Goal: Task Accomplishment & Management: Complete application form

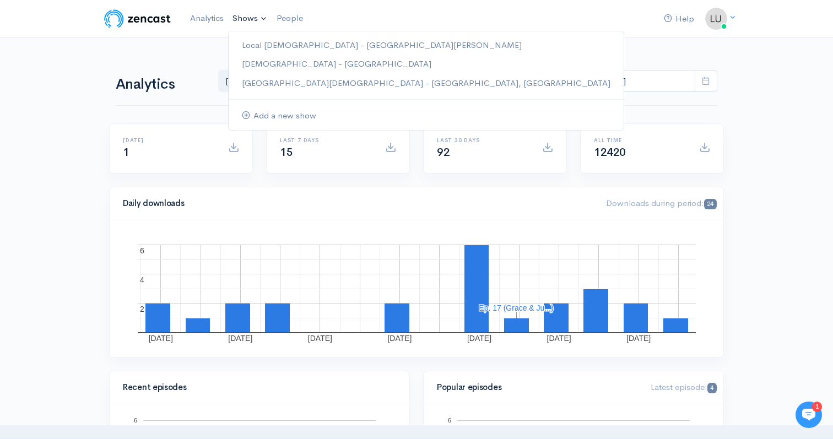
click at [246, 12] on link "Shows" at bounding box center [250, 19] width 44 height 24
click at [246, 46] on link "Local [DEMOGRAPHIC_DATA] - [GEOGRAPHIC_DATA][PERSON_NAME]" at bounding box center [426, 45] width 395 height 19
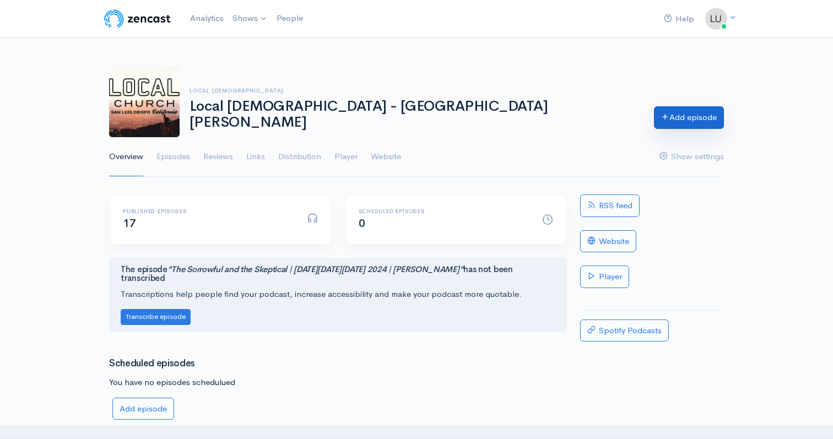
click at [662, 125] on link "Add episode" at bounding box center [689, 117] width 70 height 23
click at [668, 122] on link "Add episode" at bounding box center [689, 117] width 70 height 23
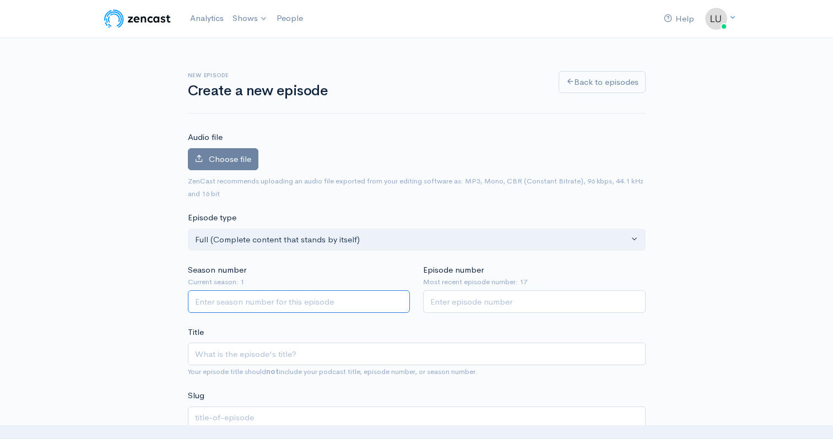
click at [234, 298] on input "Season number" at bounding box center [299, 301] width 223 height 23
click at [477, 302] on input "Episode number" at bounding box center [534, 301] width 223 height 23
type input "18"
click at [386, 305] on input "Season number" at bounding box center [299, 301] width 223 height 23
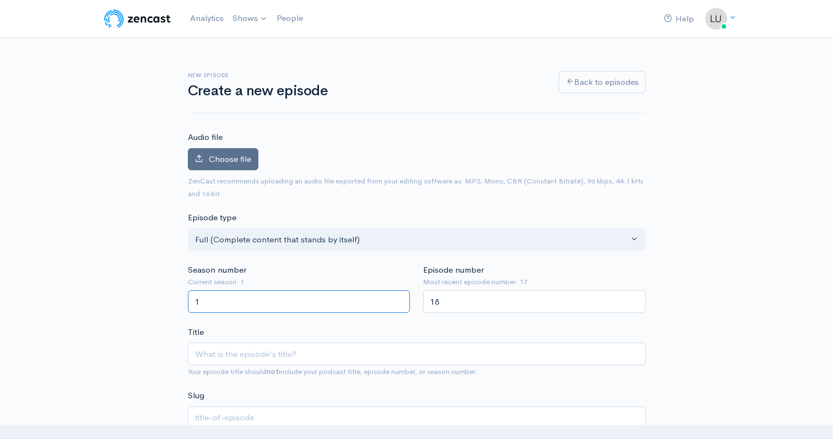
type input "1"
click at [240, 155] on span "Choose file" at bounding box center [230, 159] width 42 height 10
click at [0, 0] on input "Choose file" at bounding box center [0, 0] width 0 height 0
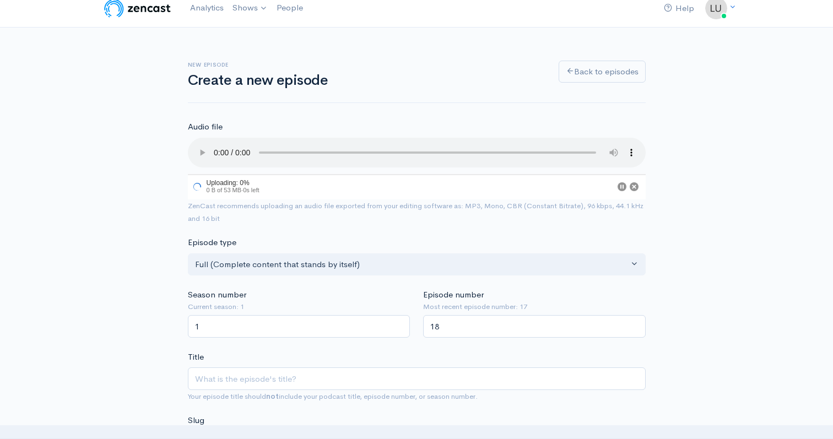
scroll to position [145, 0]
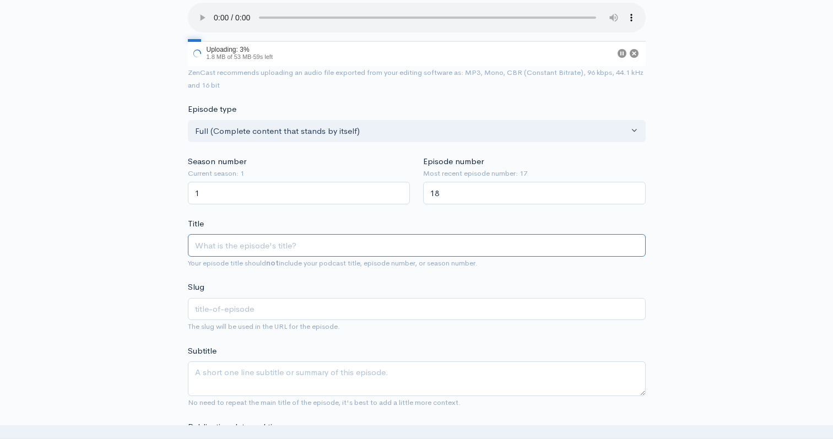
click at [234, 240] on input "Title" at bounding box center [417, 245] width 458 height 23
type input "D"
type input "d"
type input "Don"
type input "don"
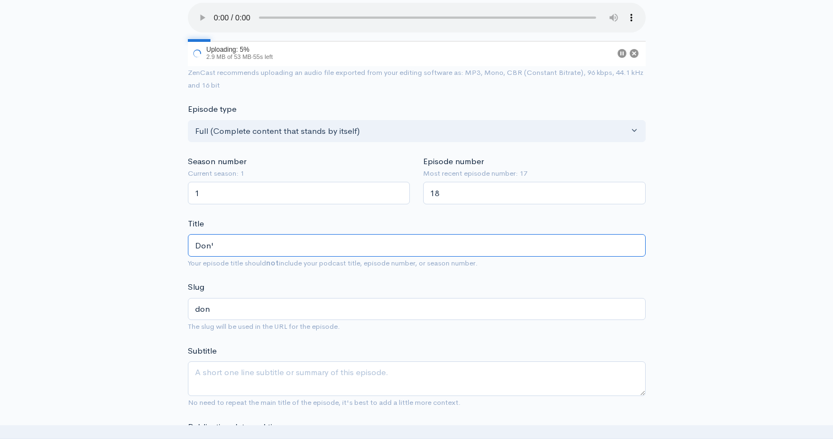
type input "Don't"
type input "dont"
type input "Don't f"
type input "dont-f"
type input "Don't fo"
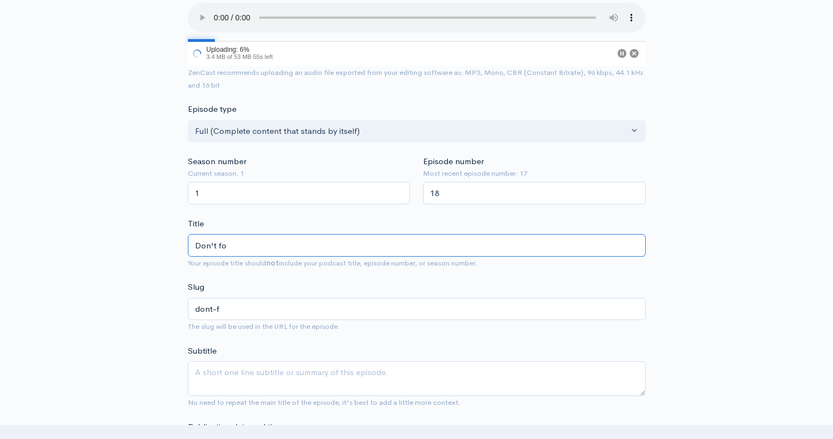
type input "dont-fo"
type input "Don't for"
type input "dont-for"
type input "Don't forg"
type input "dont-forg"
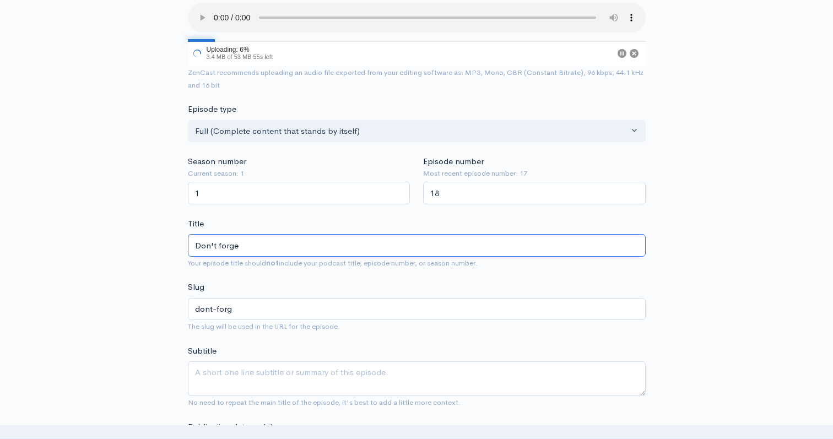
type input "Don't forget"
type input "dont-forget"
type input "Don't forget y"
type input "dont-forget-y"
type input "Don't forget yo"
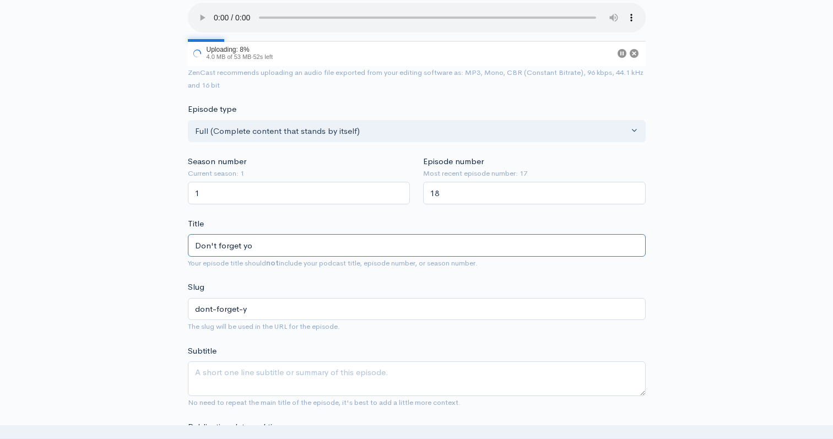
type input "dont-forget-yo"
type input "Don't forget you"
type input "dont-forget-you"
type input "Don't forget your"
type input "dont-forget-your"
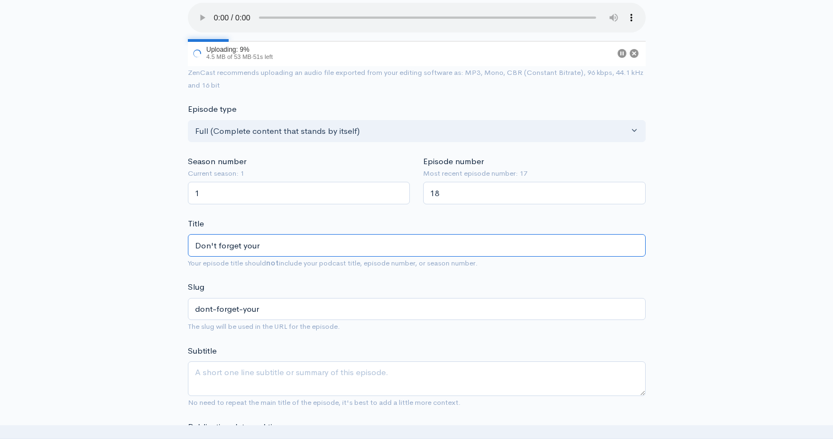
type input "Don't forget your d"
type input "dont-forget-your-d"
type input "Don't forget your w"
type input "dont-forget-your-w"
type input "Don't forget your we"
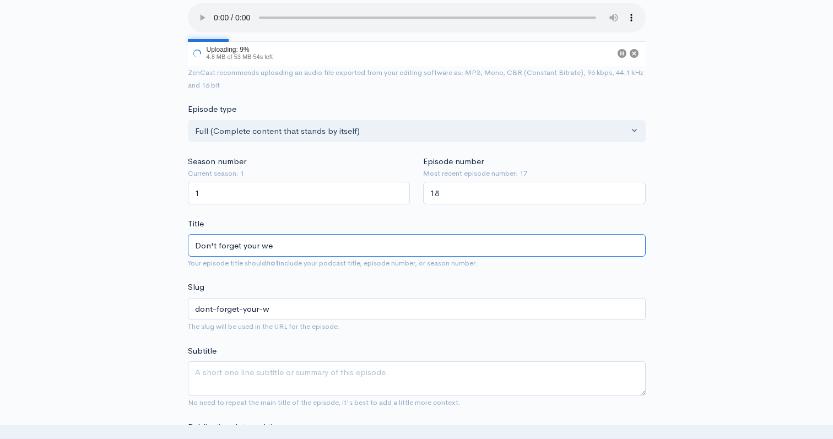
type input "dont-forget-your-we"
type input "Don't forget your wed"
type input "dont-forget-your-wed"
type input "Don't forget your wedd"
type input "dont-forget-your-wedd"
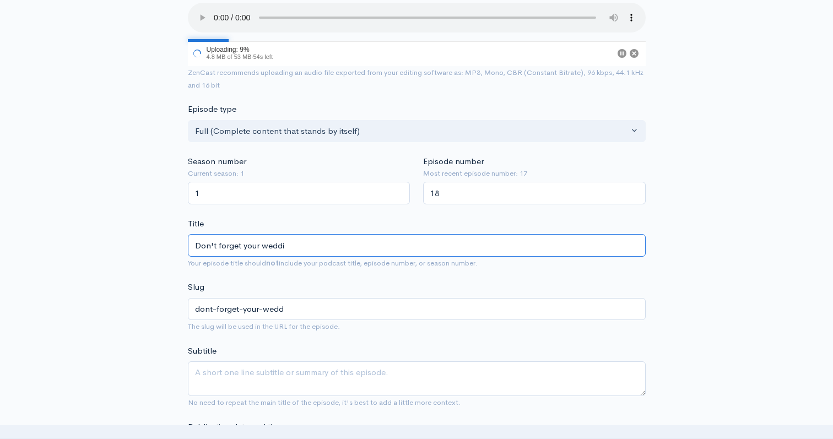
type input "Don't forget your weddin"
type input "dont-forget-your-weddin"
type input "Don't forget your wedding"
type input "dont-forget-your-wedding"
type input "Don't forget your wedding d"
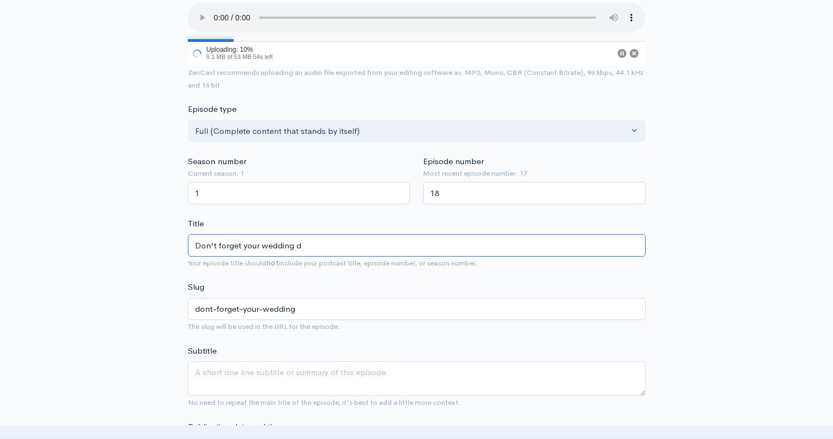
type input "dont-forget-your-wedding-d"
type input "Don't forget your wedding dri"
type input "dont-forget-your-wedding-dri"
type input "Don't forget your wedding drip"
type input "dont-forget-your-wedding-drip"
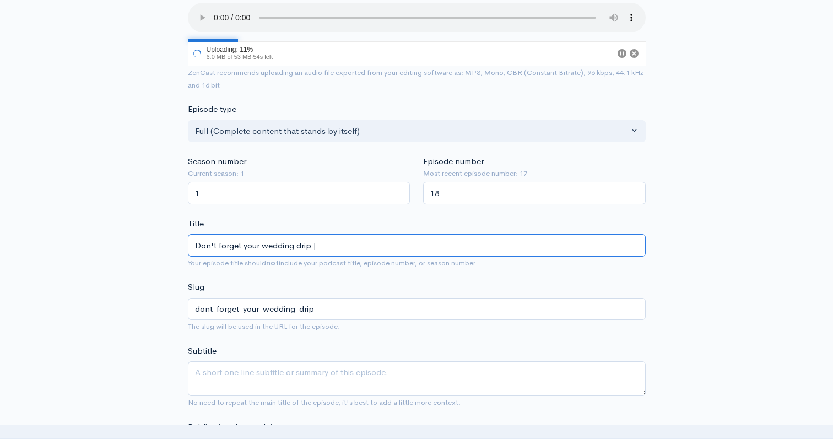
type input "Don't forget your wedding drip | M"
type input "dont-forget-your-wedding-drip-m"
type input "Don't forget your wedding drip | [PERSON_NAME]"
type input "dont-forget-your-wedding-drip-ma"
type input "Don't forget your wedding drip | Mat"
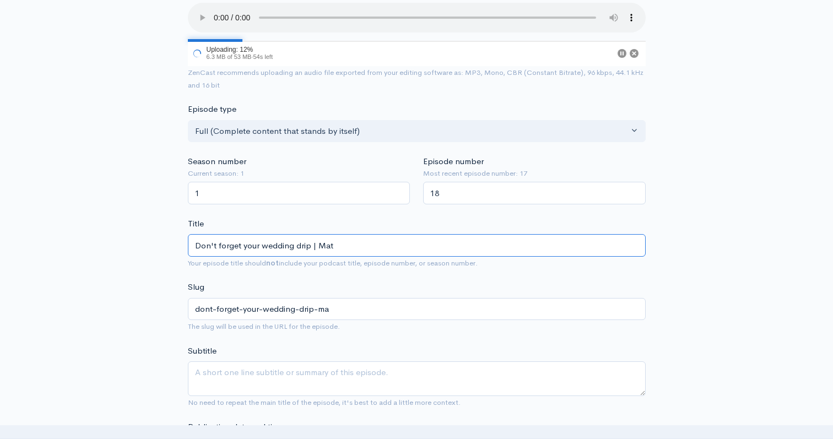
type input "dont-forget-your-wedding-drip-mat"
type input "Don't forget your wedding drip | [PERSON_NAME]"
type input "dont-forget-your-wedding-drip-[PERSON_NAME]"
type input "Don't forget your wedding drip | [PERSON_NAME] 2"
type input "dont-forget-your-wedding-drip-[PERSON_NAME]-2"
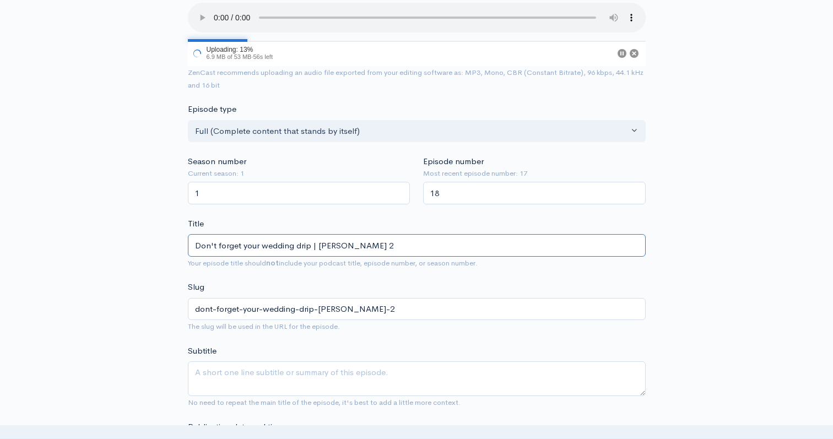
type input "Don't forget your wedding drip | [PERSON_NAME] 22"
type input "dont-forget-your-wedding-drip-[PERSON_NAME]-22"
type input "Don't forget your wedding drip | [PERSON_NAME] 2"
type input "dont-forget-your-wedding-drip-[PERSON_NAME]-2"
type input "Don't forget your wedding drip | [PERSON_NAME]"
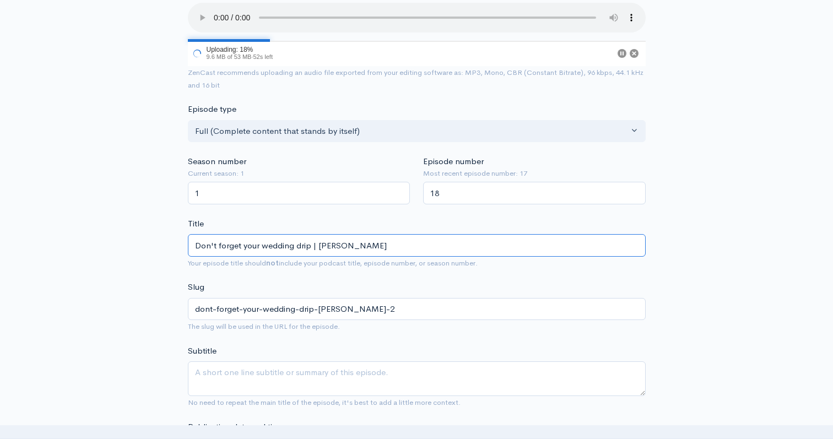
type input "dont-forget-your-wedding-drip-[PERSON_NAME]"
type input "Don't forget your wedding drip | [PERSON_NAME] 2"
type input "dont-forget-your-wedding-drip-[PERSON_NAME]-2"
type input "Don't forget your wedding drip | [PERSON_NAME] 22"
type input "dont-forget-your-wedding-drip-[PERSON_NAME]-22"
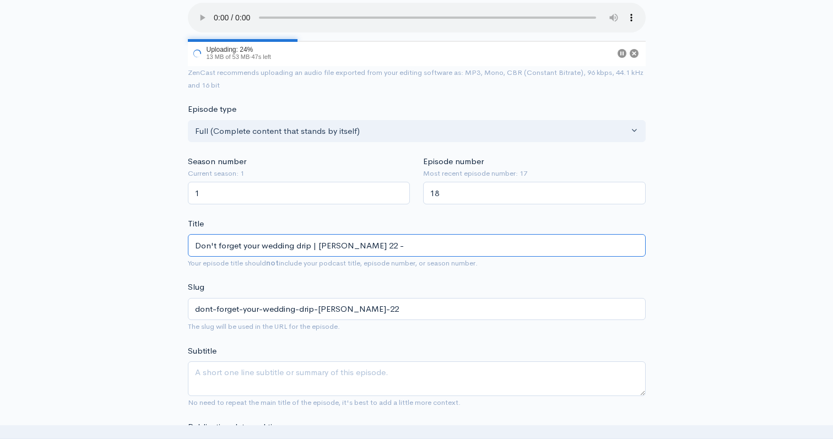
type input "Don't forget your wedding drip | [PERSON_NAME] 22 - L"
type input "dont-forget-your-wedding-drip-[PERSON_NAME]-22-l"
type input "Don't forget your wedding drip | [PERSON_NAME] 22 - Luk"
type input "dont-forget-your-wedding-drip-[PERSON_NAME]-22-[PERSON_NAME]"
type input "Don't forget your wedding drip | [PERSON_NAME] 22 - [PERSON_NAME]"
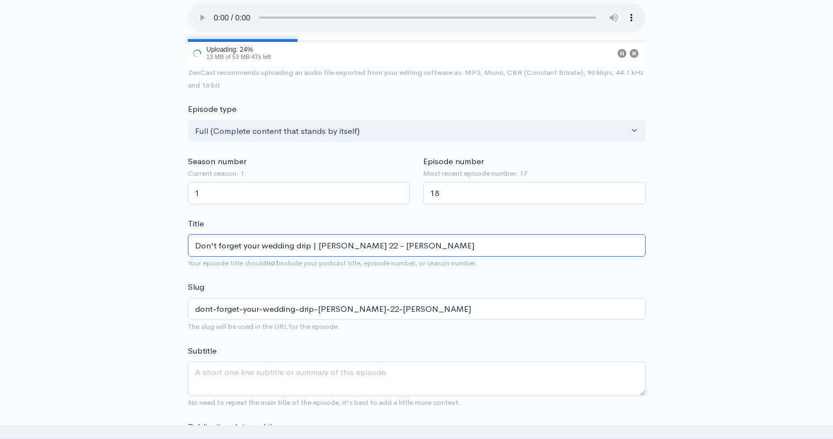
type input "dont-forget-your-wedding-drip-[PERSON_NAME]-22-[PERSON_NAME]"
type input "Don't forget your wedding drip | [PERSON_NAME] 22 - [PERSON_NAME]"
type input "dont-forget-your-wedding-drip-[PERSON_NAME]-22-[PERSON_NAME]"
type input "Don't forget your wedding drip | [PERSON_NAME] 22 - [PERSON_NAME]"
type input "dont-forget-your-wedding-drip-[PERSON_NAME]-22-[PERSON_NAME]"
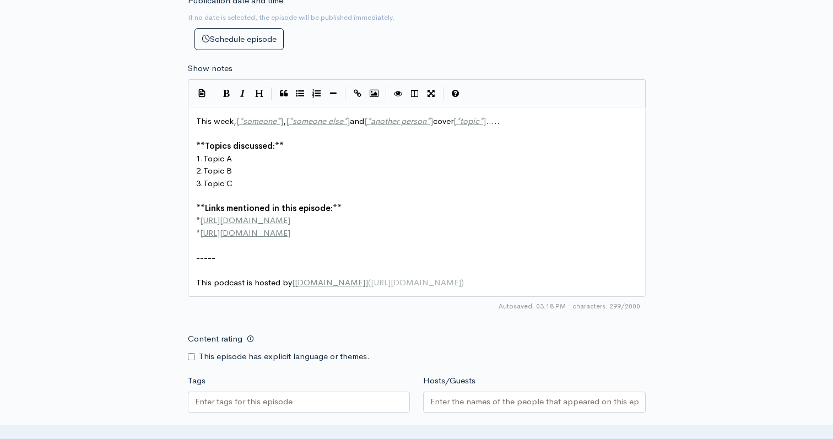
scroll to position [716, 0]
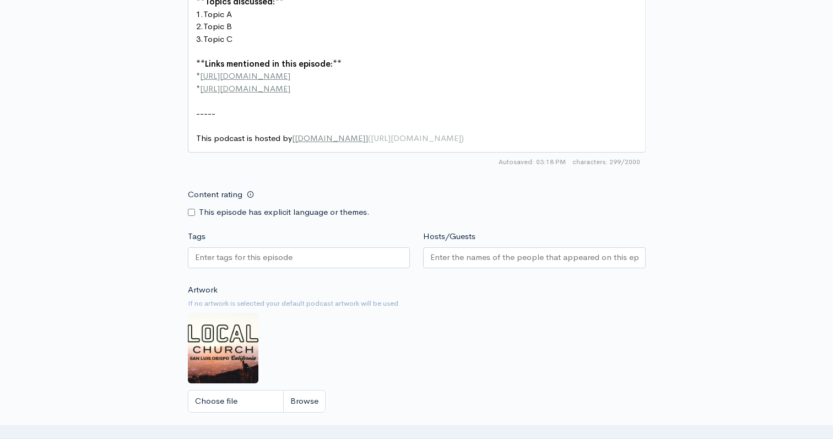
type input "Don't forget your wedding drip | [PERSON_NAME] 22 - [PERSON_NAME]"
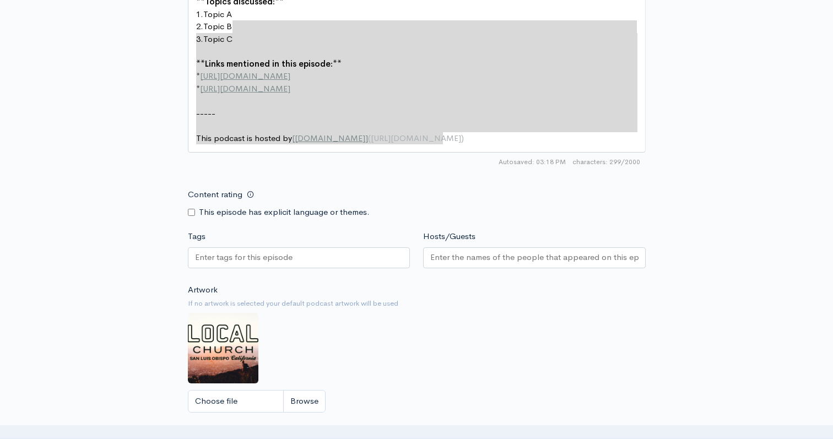
scroll to position [680, 0]
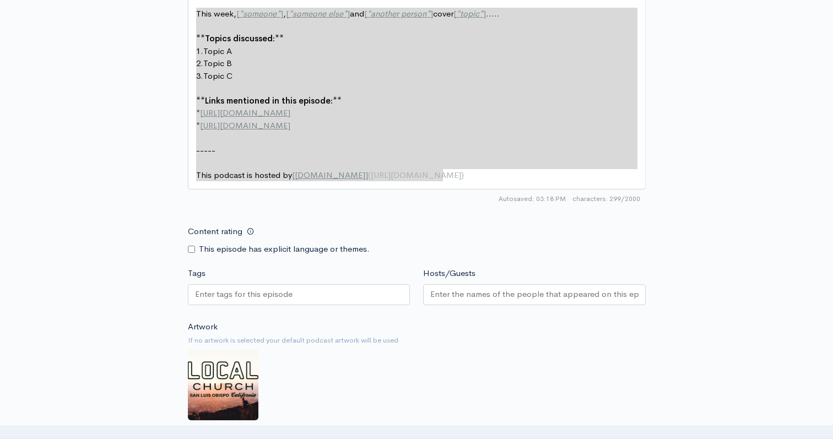
drag, startPoint x: 414, startPoint y: 129, endPoint x: 165, endPoint y: -8, distance: 284.6
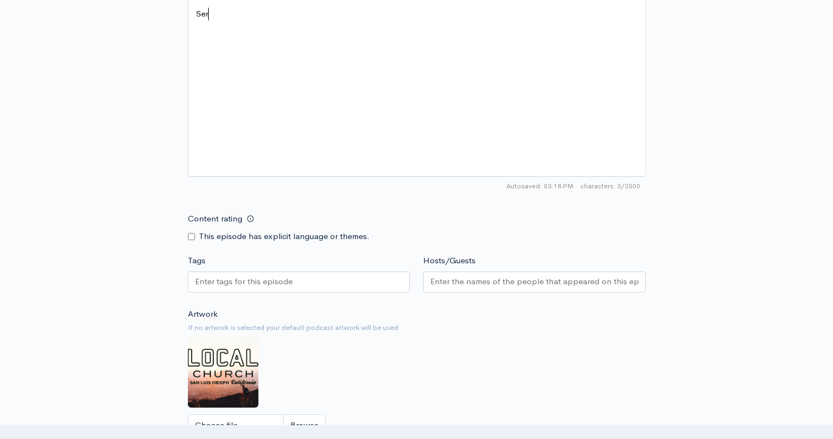
type textarea "Seron"
type textarea "mon adu"
type textarea "udr"
type textarea "io from our sei"
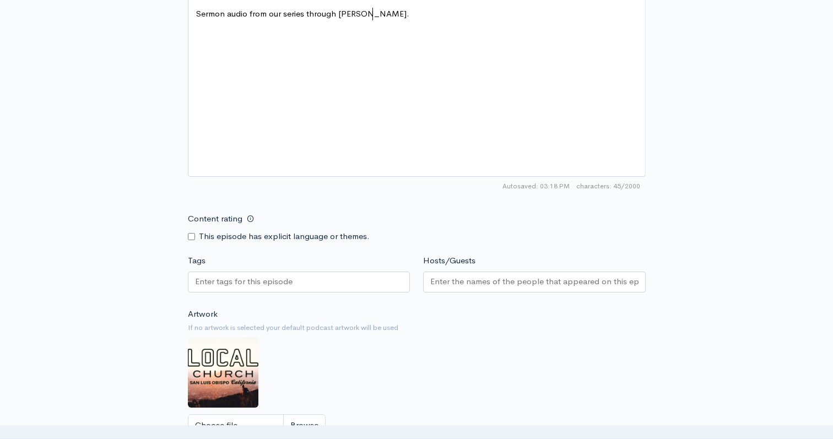
type textarea "[PERSON_NAME] through [PERSON_NAME]."
click at [492, 290] on div at bounding box center [534, 282] width 223 height 21
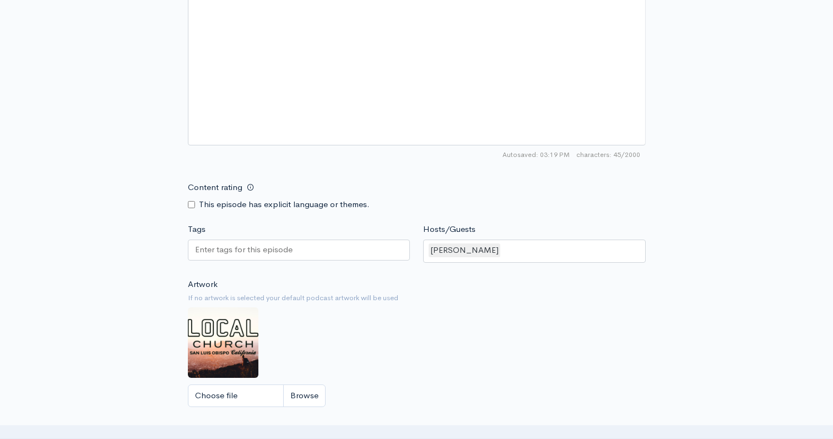
scroll to position [957, 0]
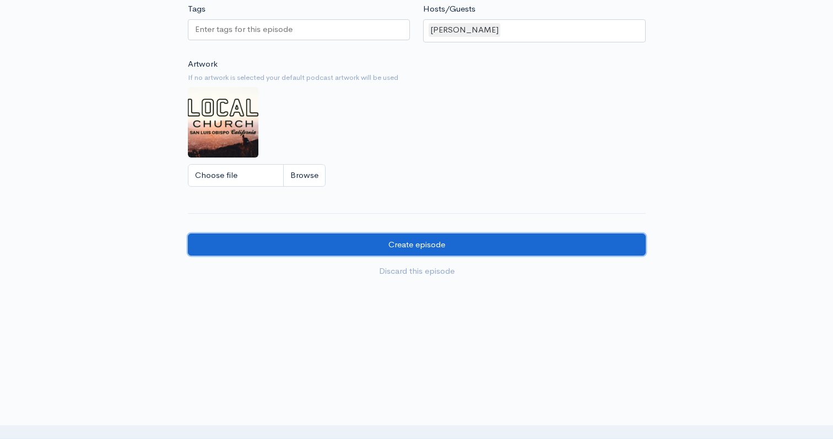
click at [357, 246] on input "Create episode" at bounding box center [417, 245] width 458 height 23
